Goal: Check status: Check status

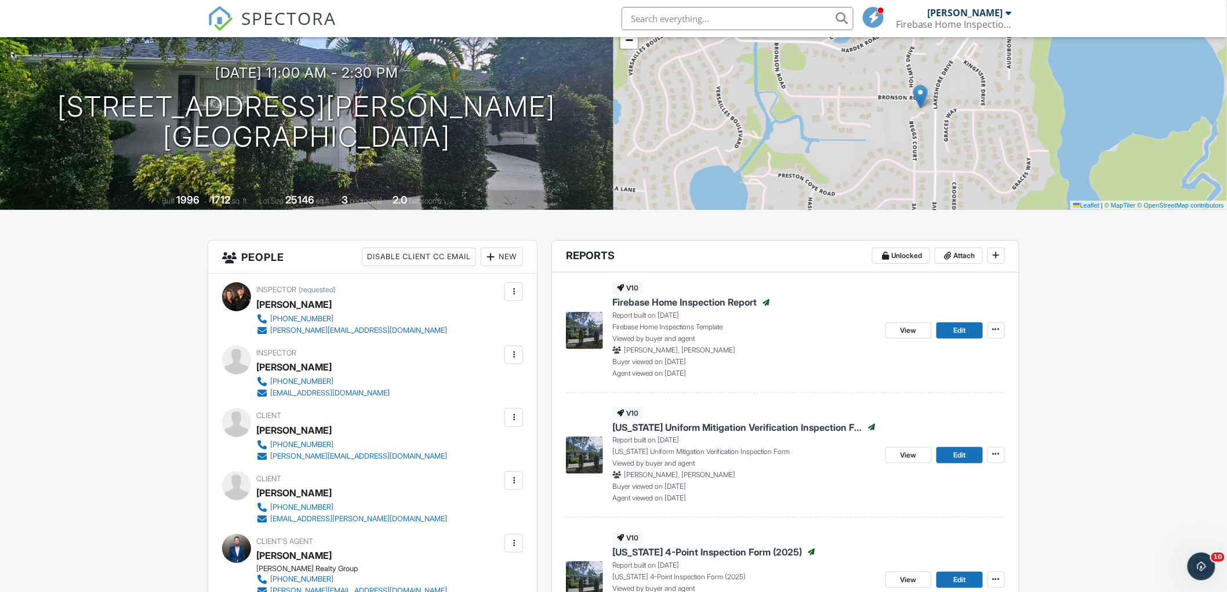
scroll to position [129, 0]
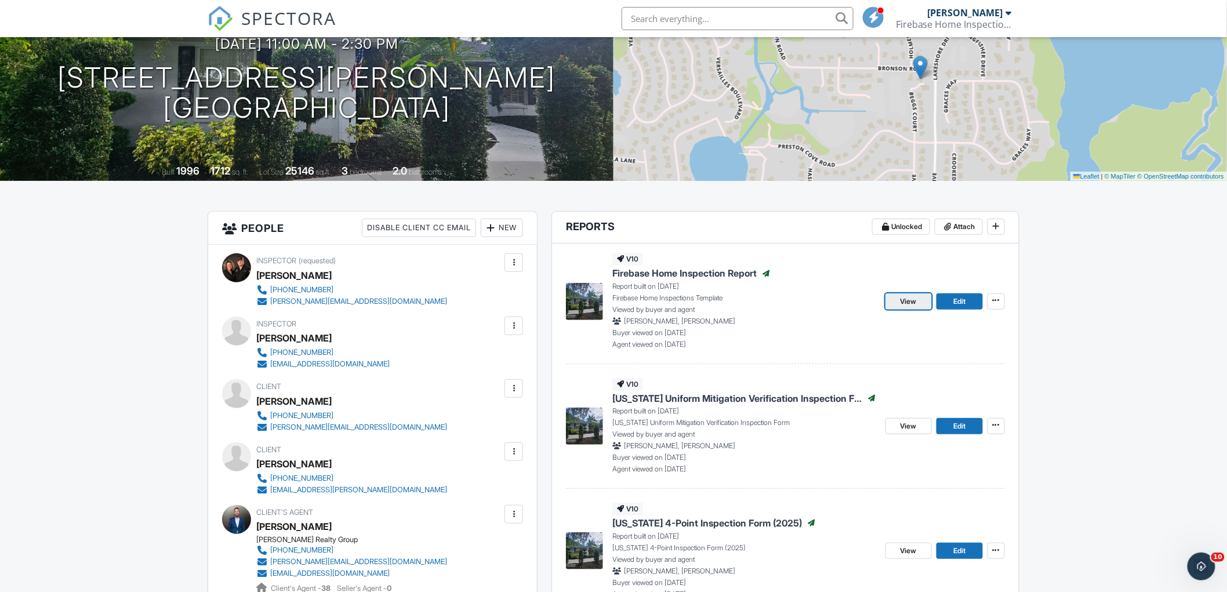
click at [908, 298] on span "View" at bounding box center [908, 302] width 16 height 12
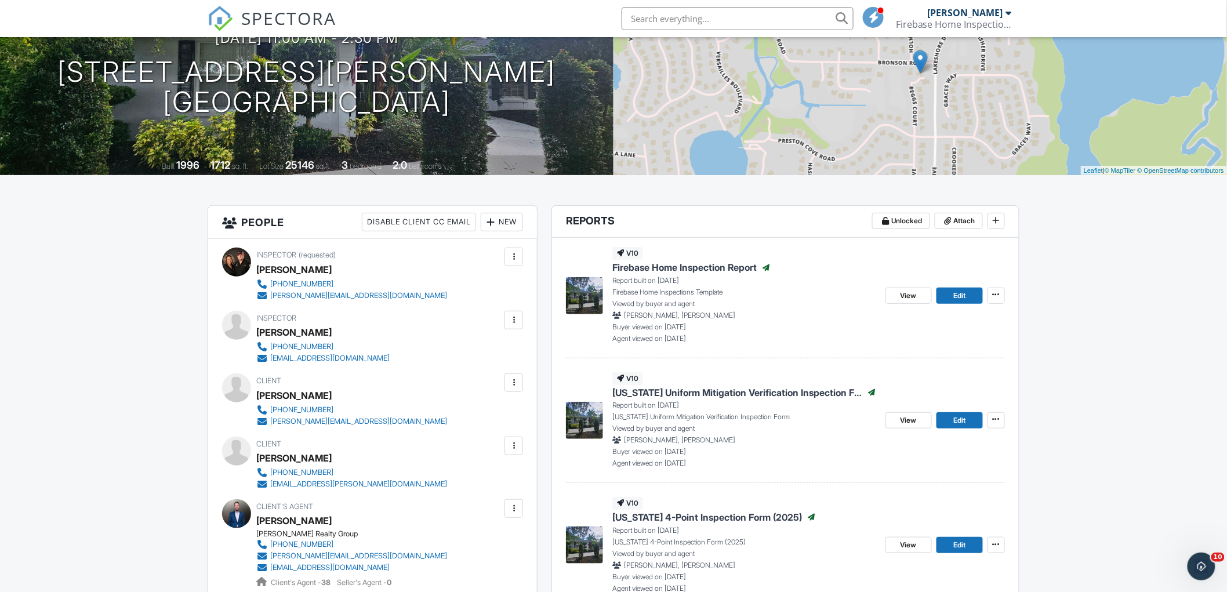
scroll to position [322, 0]
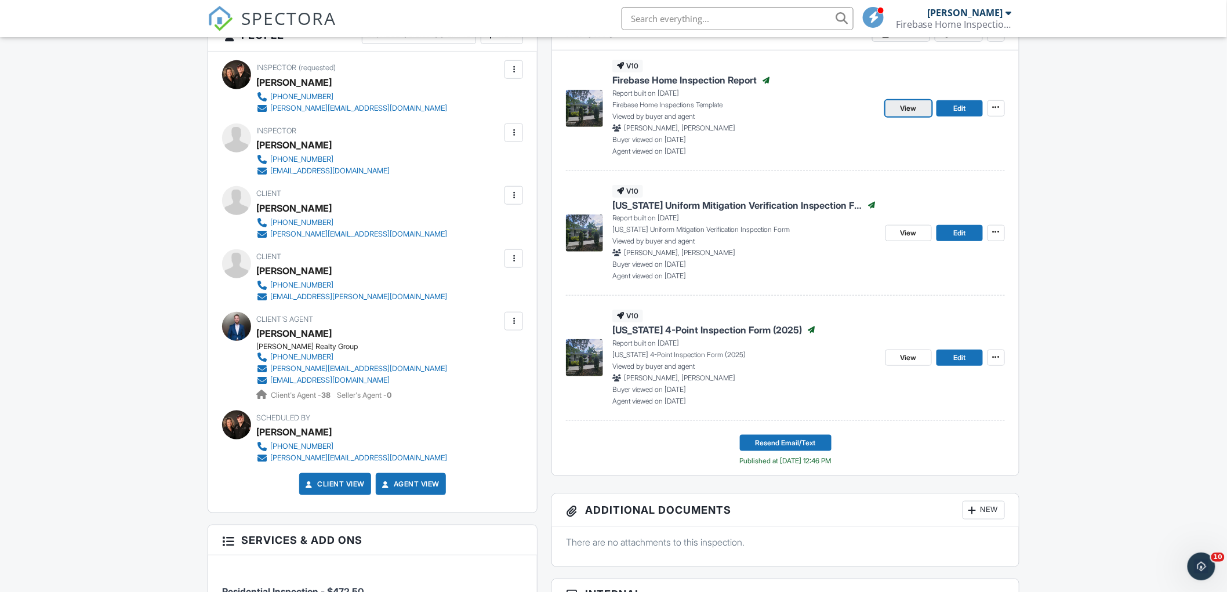
click at [907, 106] on span "View" at bounding box center [908, 109] width 16 height 12
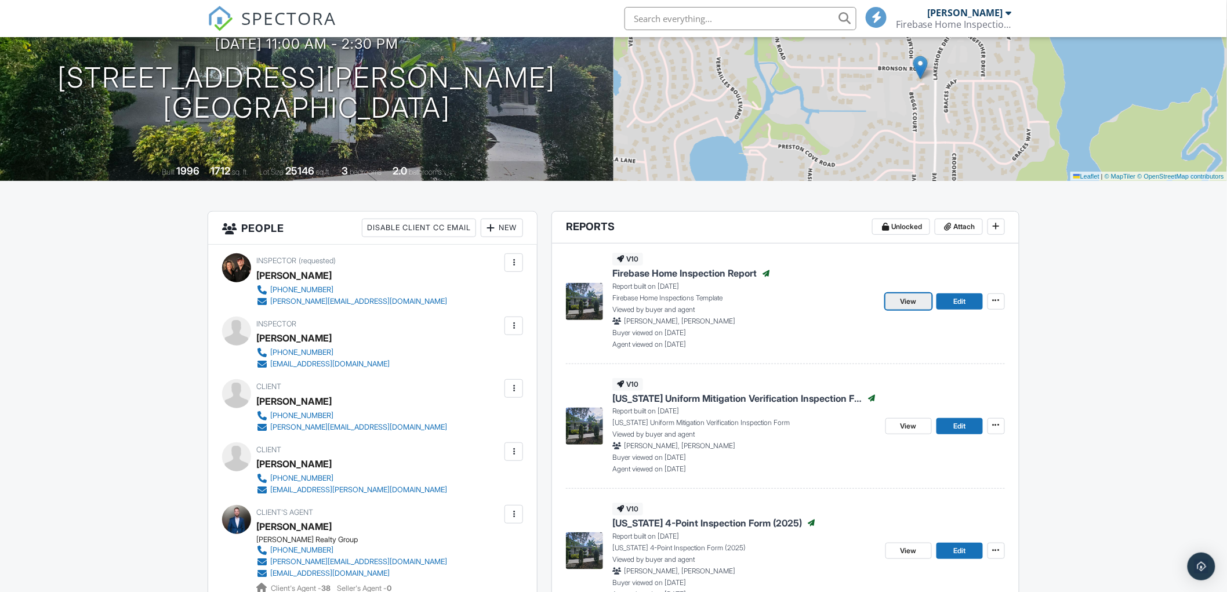
click at [902, 300] on span "View" at bounding box center [908, 302] width 16 height 12
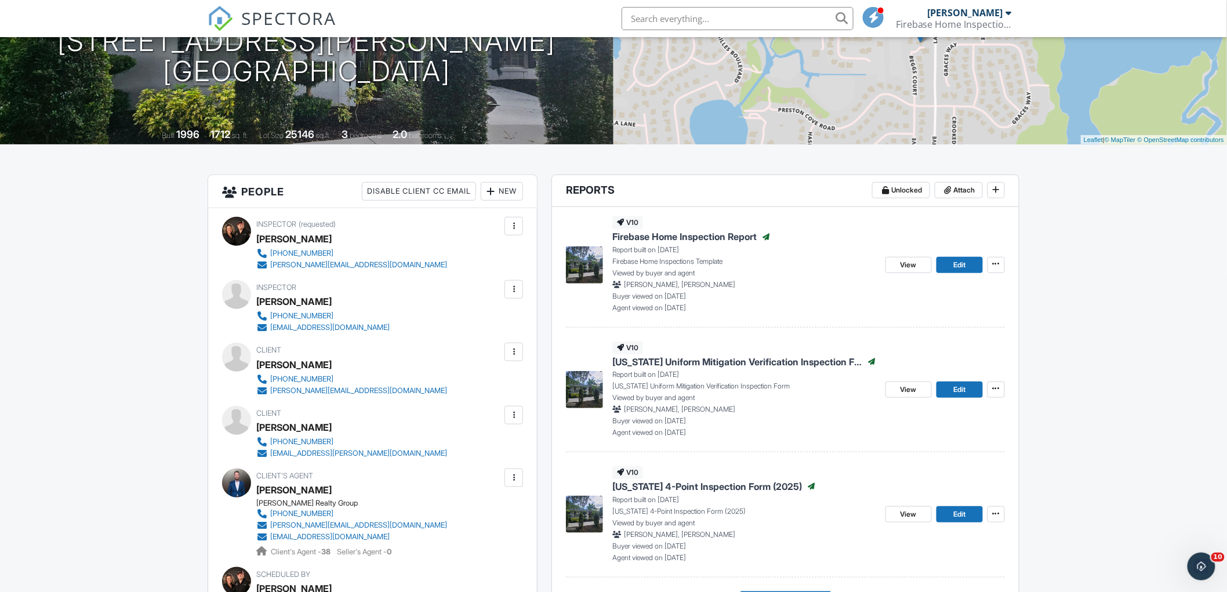
scroll to position [193, 0]
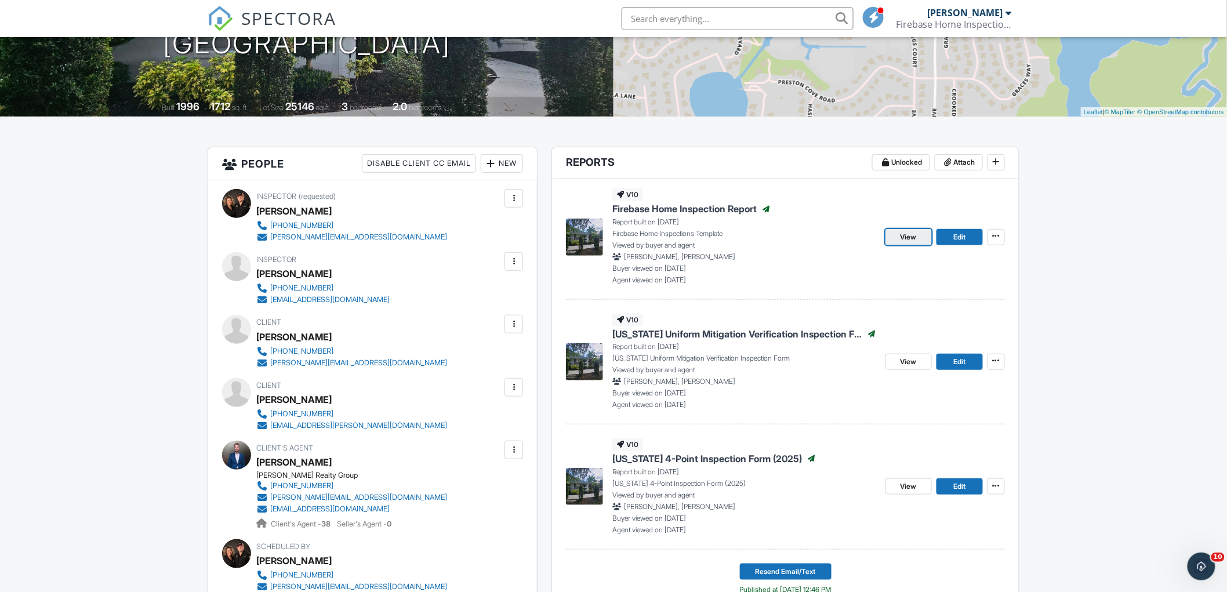
click at [907, 238] on span "View" at bounding box center [908, 237] width 16 height 12
